Goal: Task Accomplishment & Management: Use online tool/utility

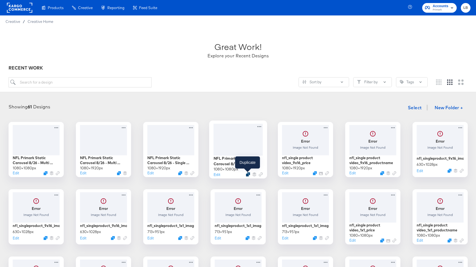
click at [248, 173] on icon "Duplicate" at bounding box center [248, 174] width 4 height 4
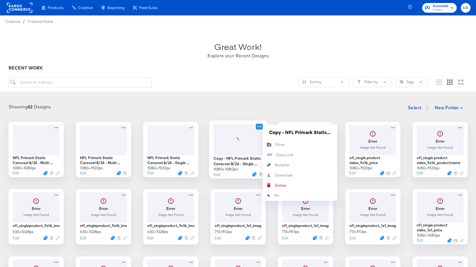
click at [258, 127] on icon at bounding box center [259, 127] width 7 height 6
drag, startPoint x: 293, startPoint y: 133, endPoint x: 270, endPoint y: 133, distance: 23.2
click at [270, 133] on input "Copy - NFL Primark Static Carousel 8/26 - Single Image" at bounding box center [300, 132] width 66 height 11
drag, startPoint x: 320, startPoint y: 131, endPoint x: 360, endPoint y: 123, distance: 41.3
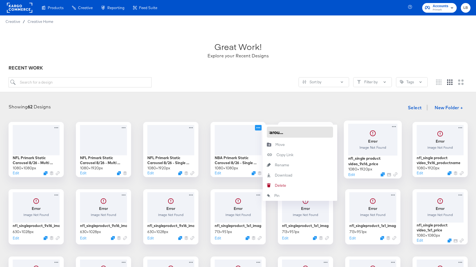
click at [360, 123] on div "NFL Primark Static Carousel 8/26 - Multi Image 1080 × 1080 px Edit NFL Primark …" at bounding box center [238, 250] width 465 height 257
click at [297, 132] on input "NBA Primark Static Carousel 8/26 - Single Image" at bounding box center [300, 132] width 66 height 11
type input "NBA Primark Static Carousel 9/3 - Single Image"
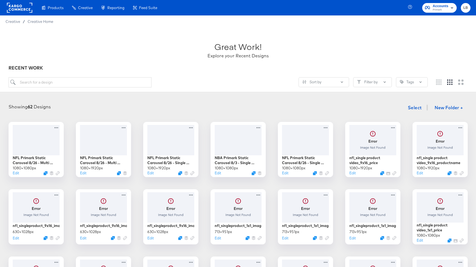
click at [289, 103] on div "Showing 62 Designs Select New Folder +" at bounding box center [238, 107] width 465 height 11
click at [244, 135] on div at bounding box center [237, 140] width 49 height 32
click at [247, 133] on div at bounding box center [237, 140] width 49 height 32
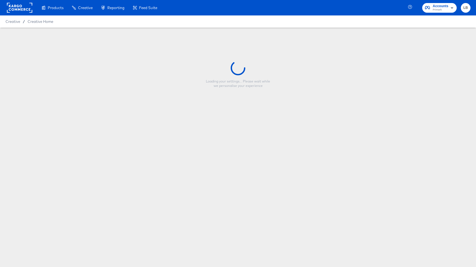
type input "NBA Primark Static Carousel 9/3 - Single Image"
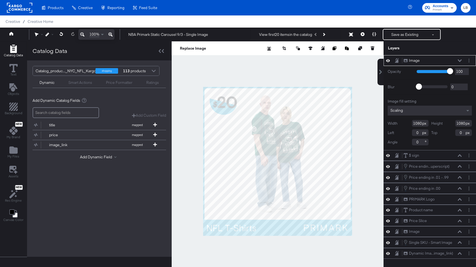
click at [155, 71] on div at bounding box center [154, 72] width 8 height 10
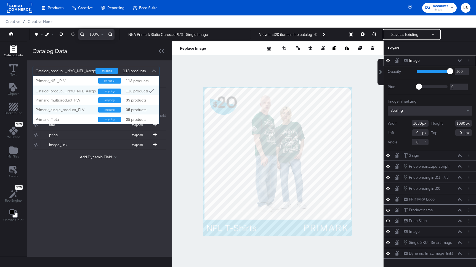
scroll to position [14, 0]
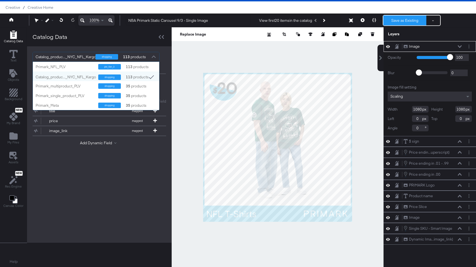
click at [406, 19] on button "Save as Existing" at bounding box center [404, 20] width 43 height 10
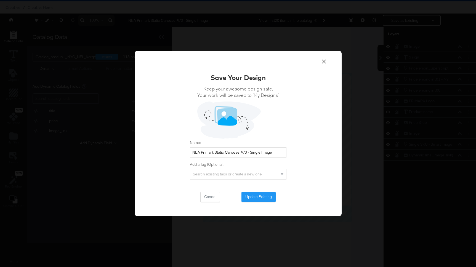
click at [324, 62] on icon at bounding box center [324, 62] width 4 height 4
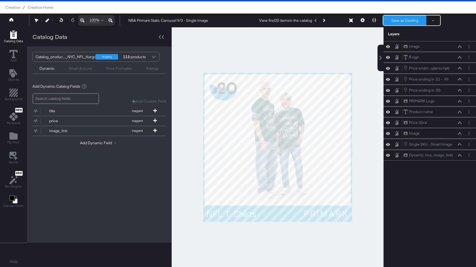
click at [410, 18] on button "Save as Existing" at bounding box center [404, 20] width 43 height 10
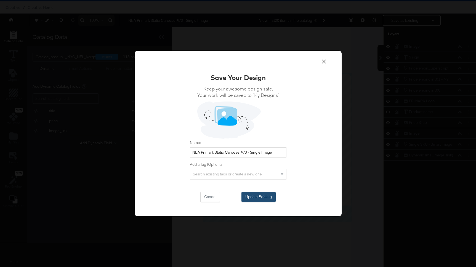
click at [266, 197] on button "Update Existing" at bounding box center [258, 197] width 34 height 10
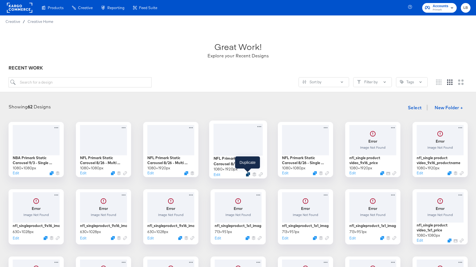
click at [247, 174] on icon "Duplicate" at bounding box center [248, 174] width 4 height 4
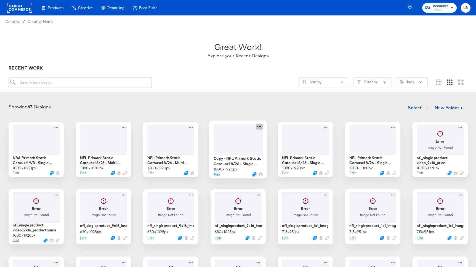
click at [259, 126] on icon at bounding box center [259, 127] width 7 height 6
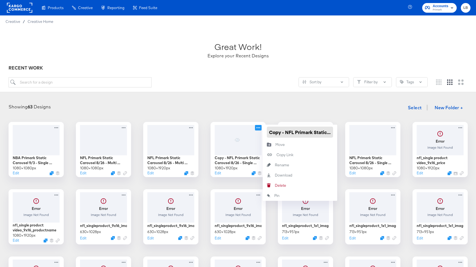
drag, startPoint x: 293, startPoint y: 132, endPoint x: 268, endPoint y: 132, distance: 25.4
click at [268, 132] on input "Copy - NFL Primark Static Carousel 8/26 - Single Image 9:16" at bounding box center [300, 132] width 66 height 11
type input "NBA Primark Static Carousel 9/3 - Single Image 9:16"
click at [297, 111] on div "Showing 63 Designs Select New Folder +" at bounding box center [238, 107] width 465 height 11
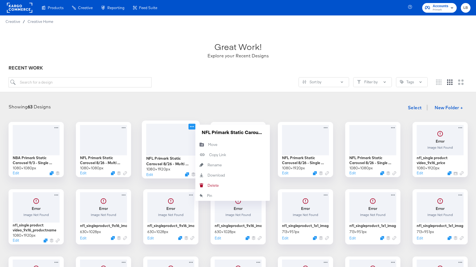
click at [191, 127] on icon at bounding box center [191, 127] width 7 height 6
click at [199, 104] on div "Showing 63 Designs Select New Folder +" at bounding box center [238, 107] width 465 height 11
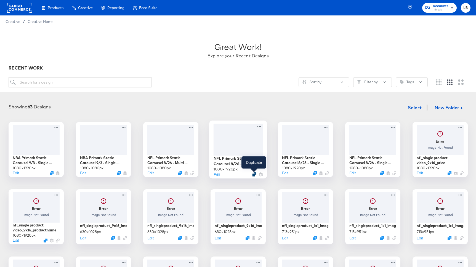
click at [254, 173] on icon "Duplicate" at bounding box center [254, 174] width 4 height 4
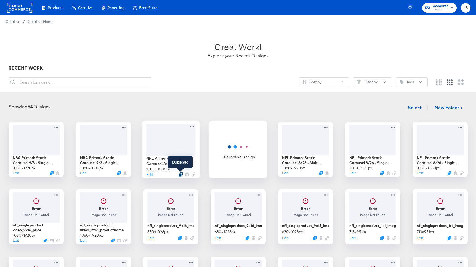
click at [180, 173] on icon "Duplicate" at bounding box center [181, 174] width 4 height 4
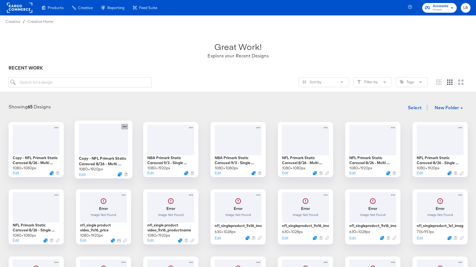
click at [126, 126] on icon at bounding box center [124, 127] width 7 height 6
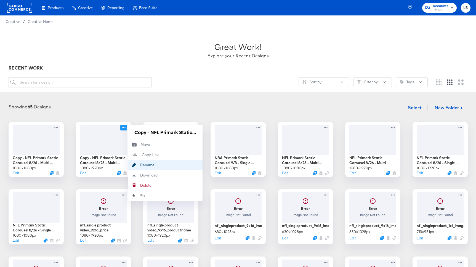
click at [150, 162] on button "Rename Rename" at bounding box center [165, 165] width 75 height 10
drag, startPoint x: 147, startPoint y: 134, endPoint x: 51, endPoint y: 130, distance: 95.8
click at [51, 130] on div "Copy - NFL Primark Static Carousel 8/26 - Multi Image 1080 × 1080 px Edit Copy …" at bounding box center [238, 250] width 465 height 257
type input "NBA Primark Static Carousel 9/3 - Multi Image 9:16"
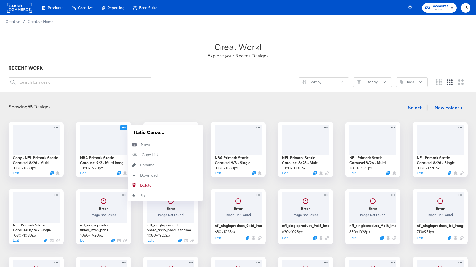
click at [130, 106] on div "Showing 65 Designs Select New Folder +" at bounding box center [238, 107] width 465 height 11
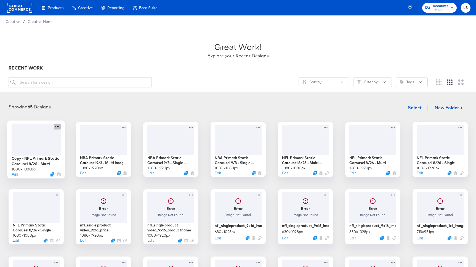
click at [58, 127] on icon at bounding box center [57, 127] width 7 height 6
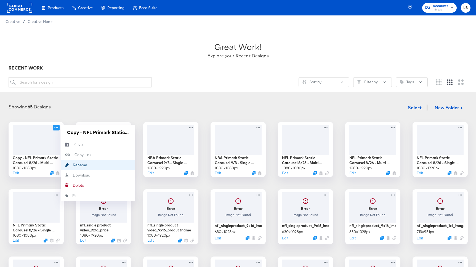
click at [73, 165] on div "Rename Rename" at bounding box center [73, 165] width 0 height 0
click at [98, 132] on input "Copy - NFL Primark Static Carousel 8/26 - Multi Image" at bounding box center [98, 132] width 66 height 11
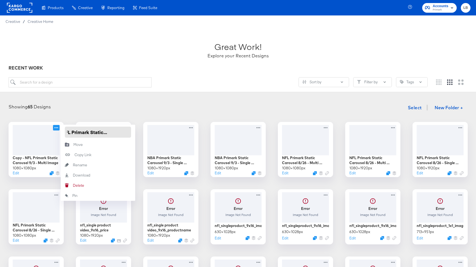
scroll to position [0, 0]
type input "NBA Primark Static Carousel 9/3 - Multi Image"
click at [138, 106] on div "Showing 65 Designs Select New Folder +" at bounding box center [238, 107] width 465 height 11
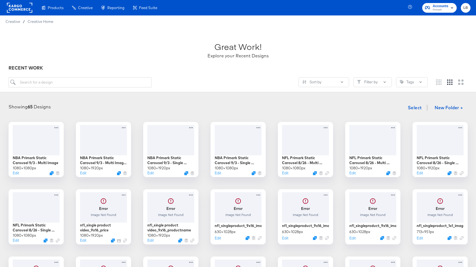
click at [133, 96] on article "Great Work! Explore your Recent Designs RECENT WORK Sort by Filter by Tags Show…" at bounding box center [238, 217] width 476 height 378
